Goal: Download file/media

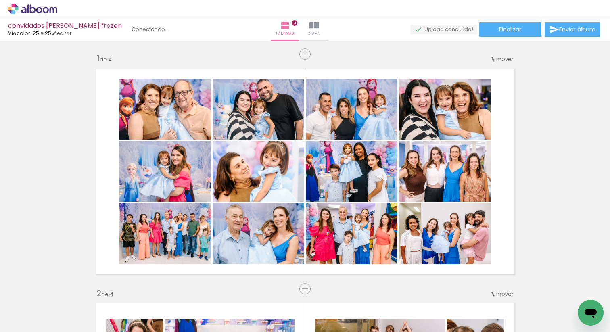
scroll to position [0, 9760]
click at [524, 28] on paper-button "Finalizar" at bounding box center [510, 29] width 63 height 15
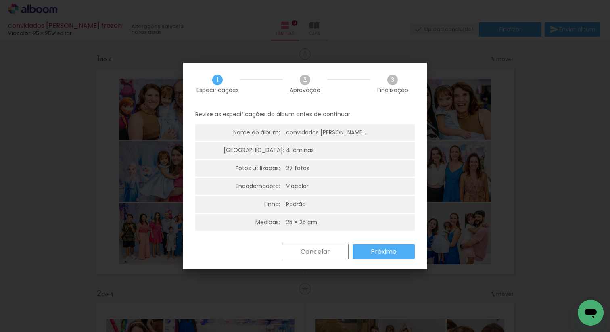
click at [0, 0] on slot "Próximo" at bounding box center [0, 0] width 0 height 0
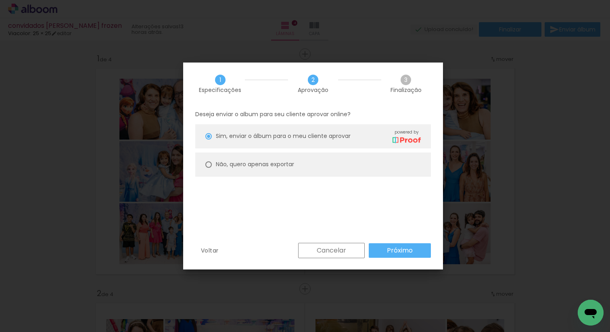
click at [0, 0] on slot "Não, quero apenas exportar" at bounding box center [0, 0] width 0 height 0
type paper-radio-button "on"
click at [400, 244] on paper-button "Próximo" at bounding box center [400, 250] width 62 height 15
type input "Alta, 300 DPI"
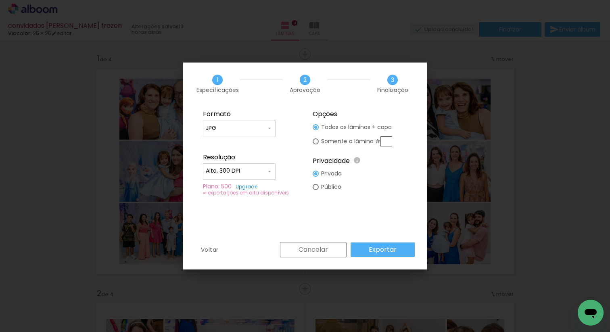
click at [317, 130] on div at bounding box center [316, 127] width 6 height 6
type paper-radio-button "on"
click at [386, 138] on input "text" at bounding box center [386, 141] width 12 height 10
type input "1"
click at [368, 197] on fieldset "Opções Todas as lâminas + capa Somente a lâmina # 1 Privacidade Todo o conteúdo…" at bounding box center [360, 153] width 108 height 96
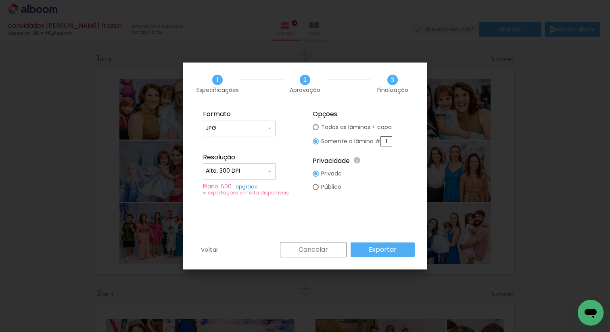
click at [0, 0] on slot "Exportar" at bounding box center [0, 0] width 0 height 0
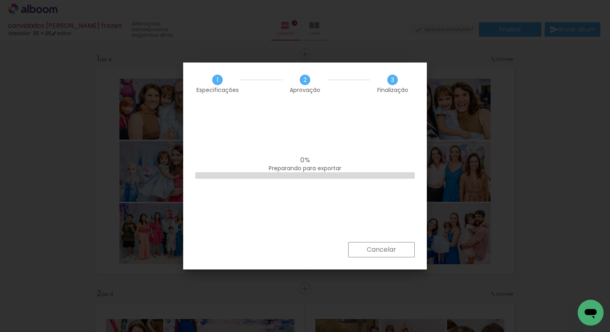
click at [146, 139] on iron-overlay-backdrop at bounding box center [305, 166] width 610 height 332
click at [374, 243] on paper-button "Cancelar" at bounding box center [381, 249] width 67 height 15
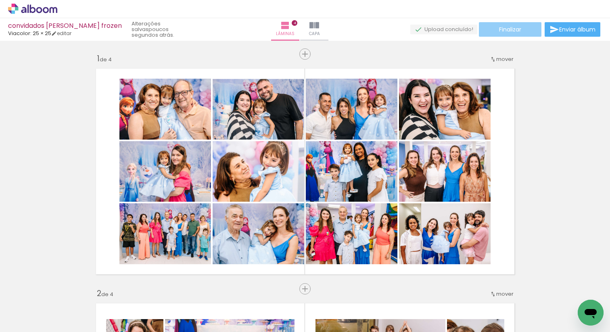
click at [494, 35] on paper-button "Finalizar" at bounding box center [510, 29] width 63 height 15
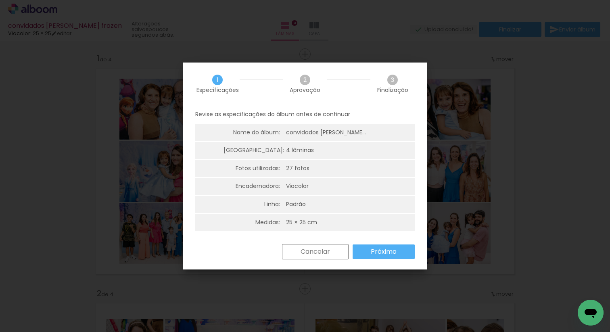
click at [0, 0] on slot "Próximo" at bounding box center [0, 0] width 0 height 0
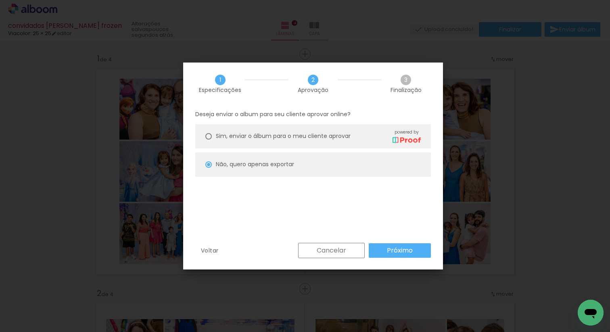
click at [0, 0] on slot "Próximo" at bounding box center [0, 0] width 0 height 0
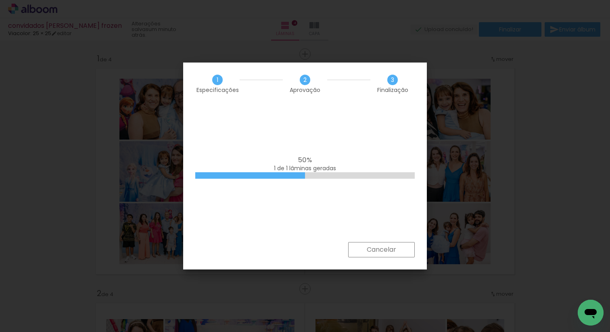
scroll to position [0, 9760]
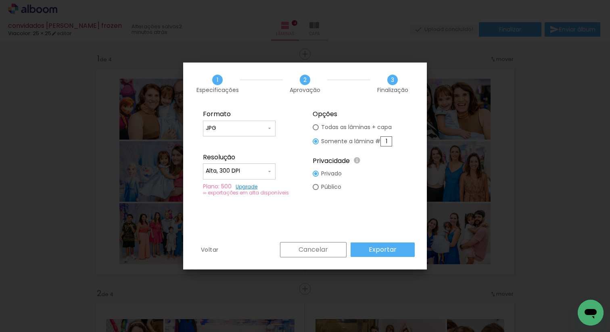
click at [332, 252] on paper-button "Cancelar" at bounding box center [313, 249] width 67 height 15
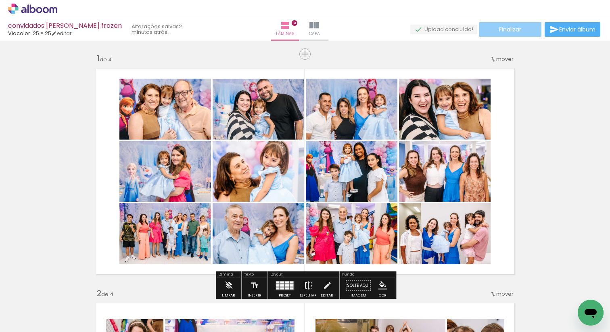
click at [514, 27] on span "Finalizar" at bounding box center [510, 30] width 22 height 6
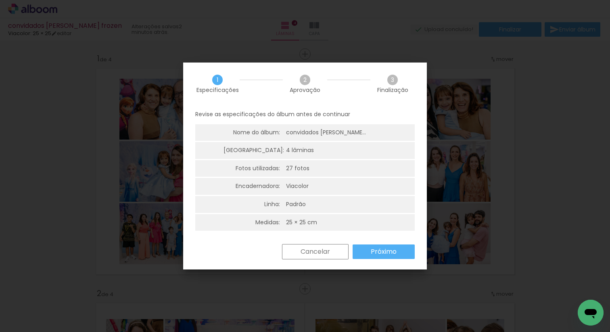
click at [400, 253] on paper-button "Próximo" at bounding box center [384, 251] width 62 height 15
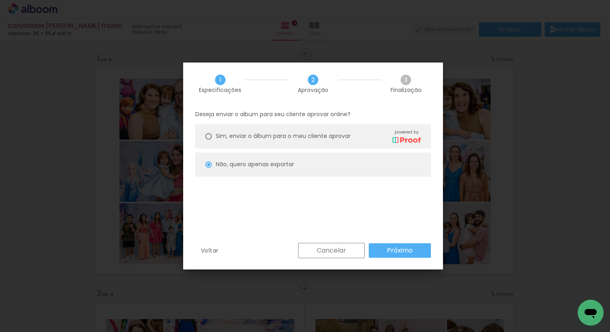
click at [0, 0] on slot "Próximo" at bounding box center [0, 0] width 0 height 0
type input "Alta, 300 DPI"
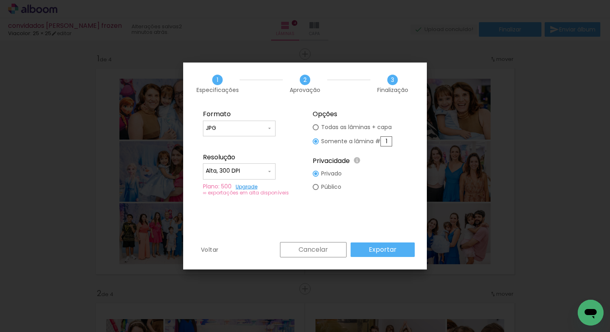
click at [382, 244] on paper-button "Exportar" at bounding box center [383, 249] width 64 height 15
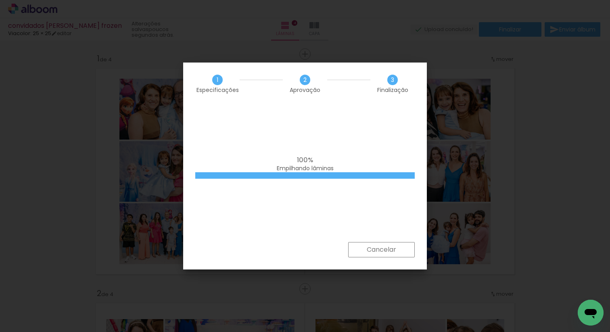
scroll to position [0, 9760]
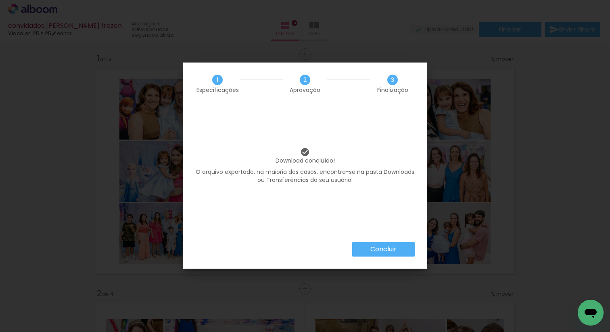
scroll to position [0, 9760]
click at [0, 0] on slot "Concluir" at bounding box center [0, 0] width 0 height 0
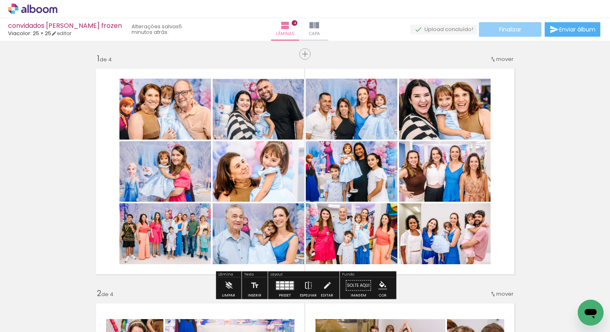
click at [510, 28] on span "Finalizar" at bounding box center [510, 30] width 22 height 6
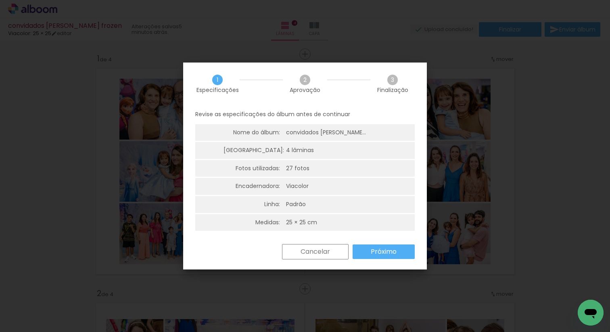
click at [0, 0] on slot "Próximo" at bounding box center [0, 0] width 0 height 0
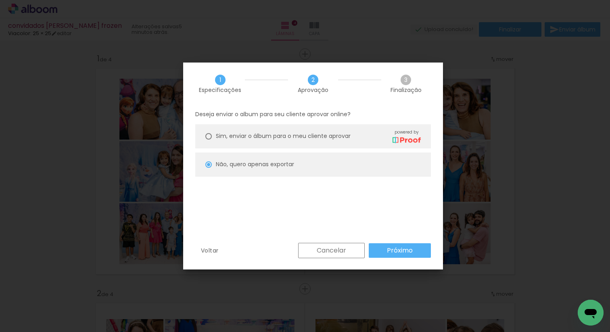
click at [0, 0] on slot "Cancelar" at bounding box center [0, 0] width 0 height 0
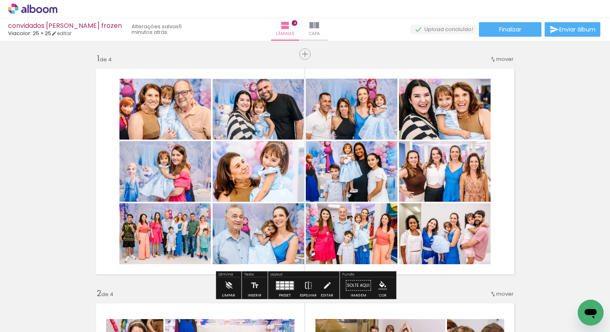
click at [48, 10] on icon at bounding box center [46, 10] width 6 height 6
